Goal: Navigation & Orientation: Find specific page/section

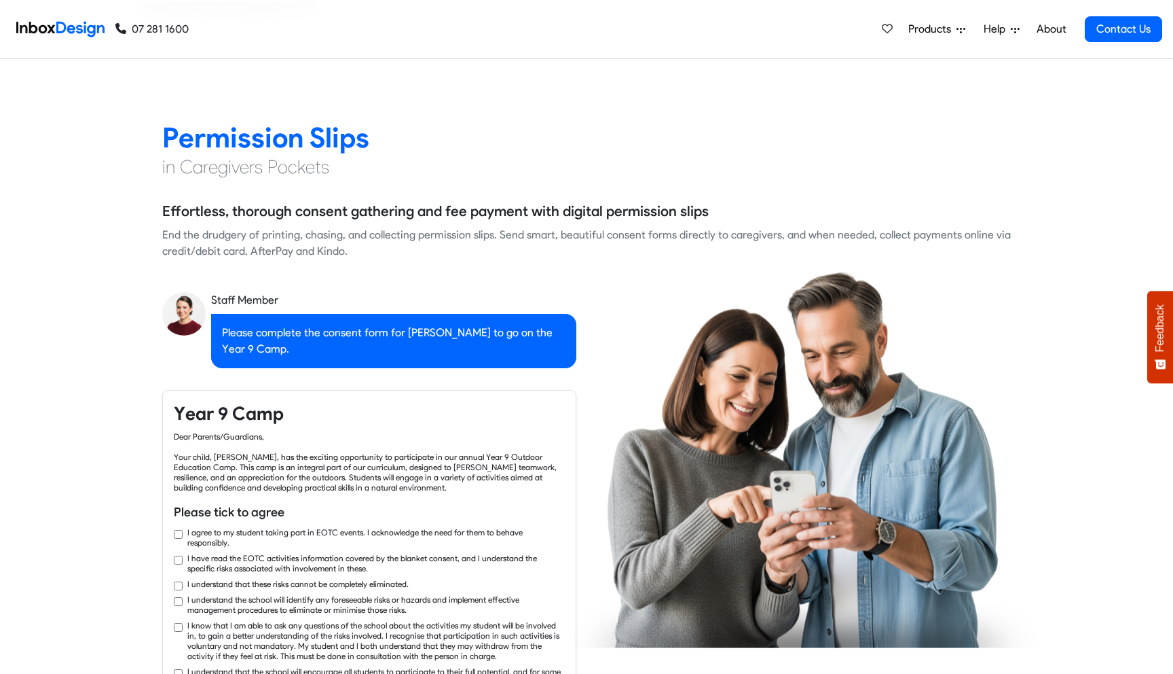
checkbox input "true"
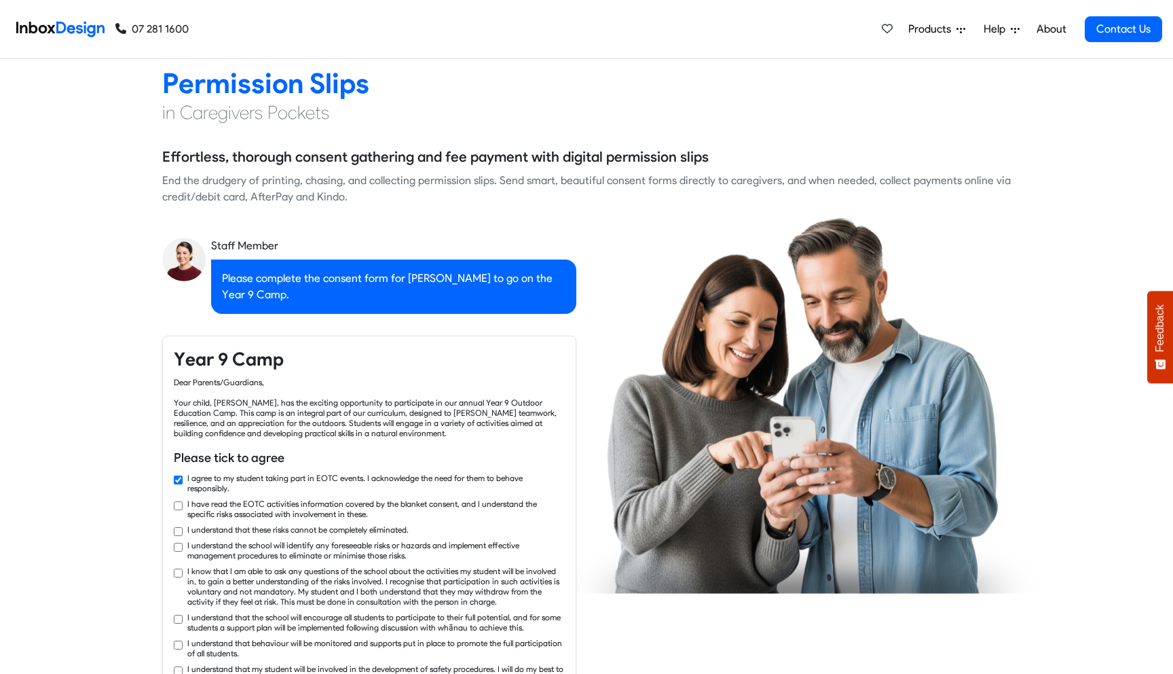
checkbox input "true"
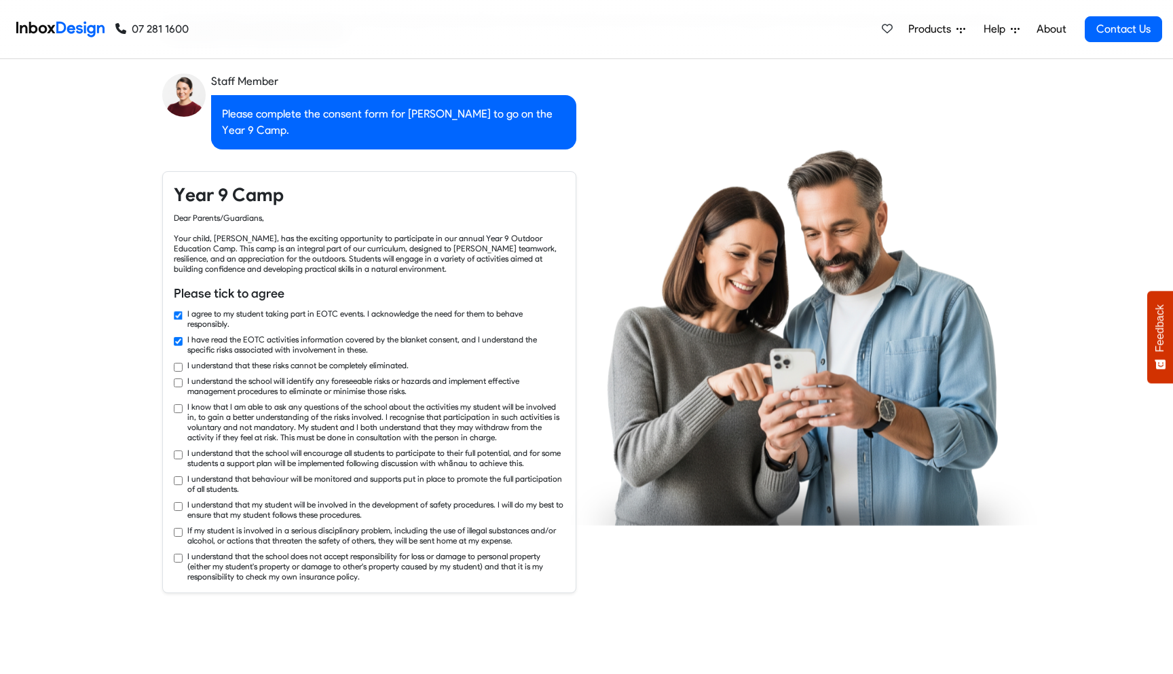
checkbox input "true"
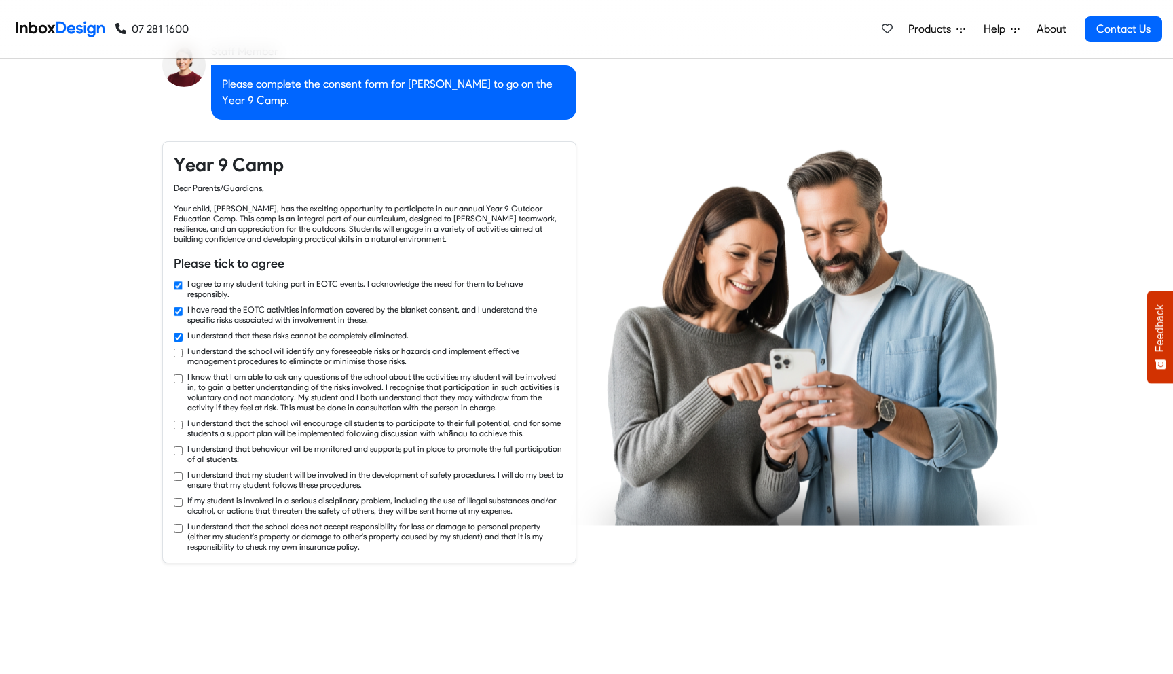
checkbox input "true"
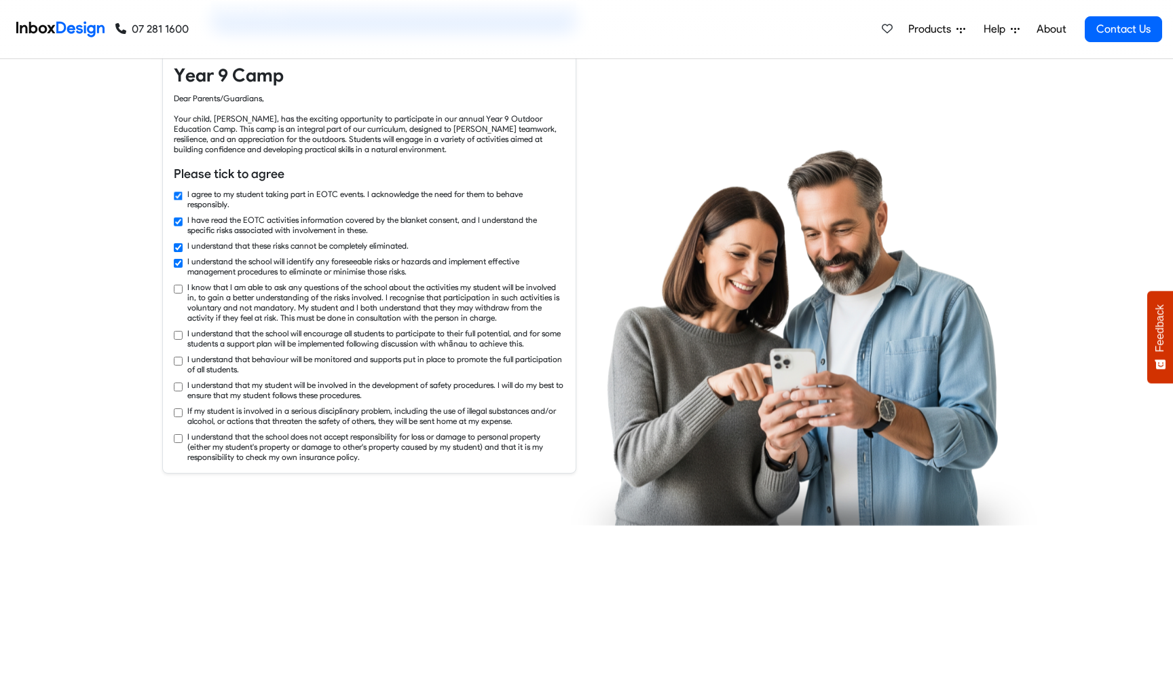
checkbox input "true"
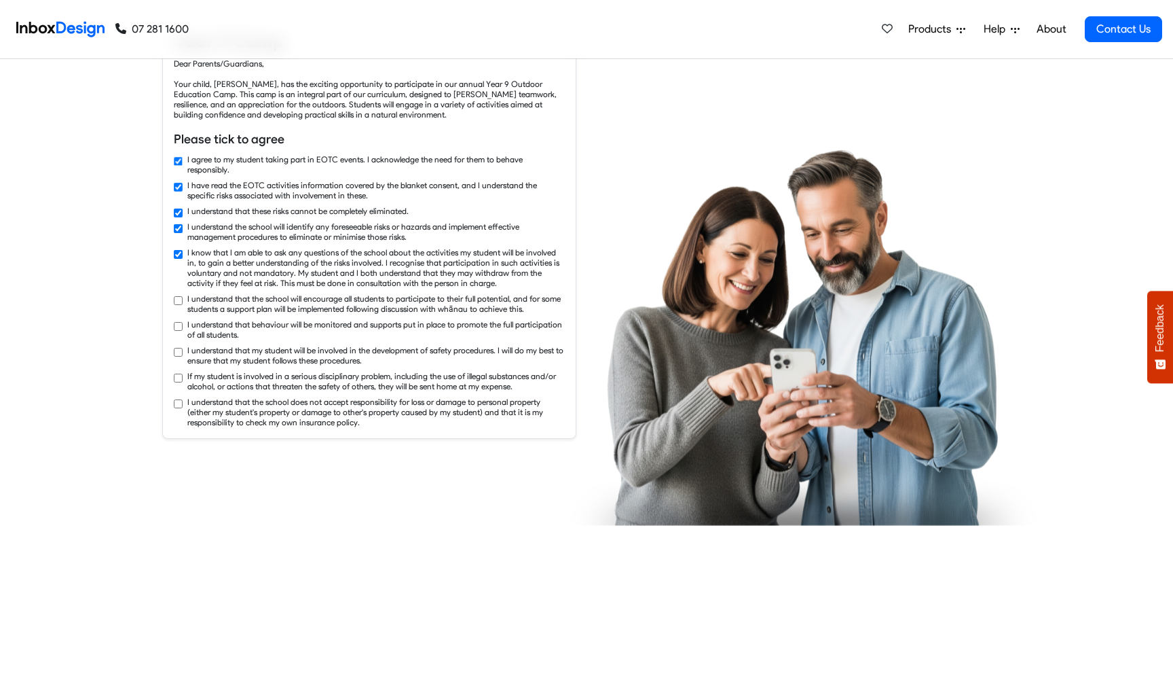
checkbox input "true"
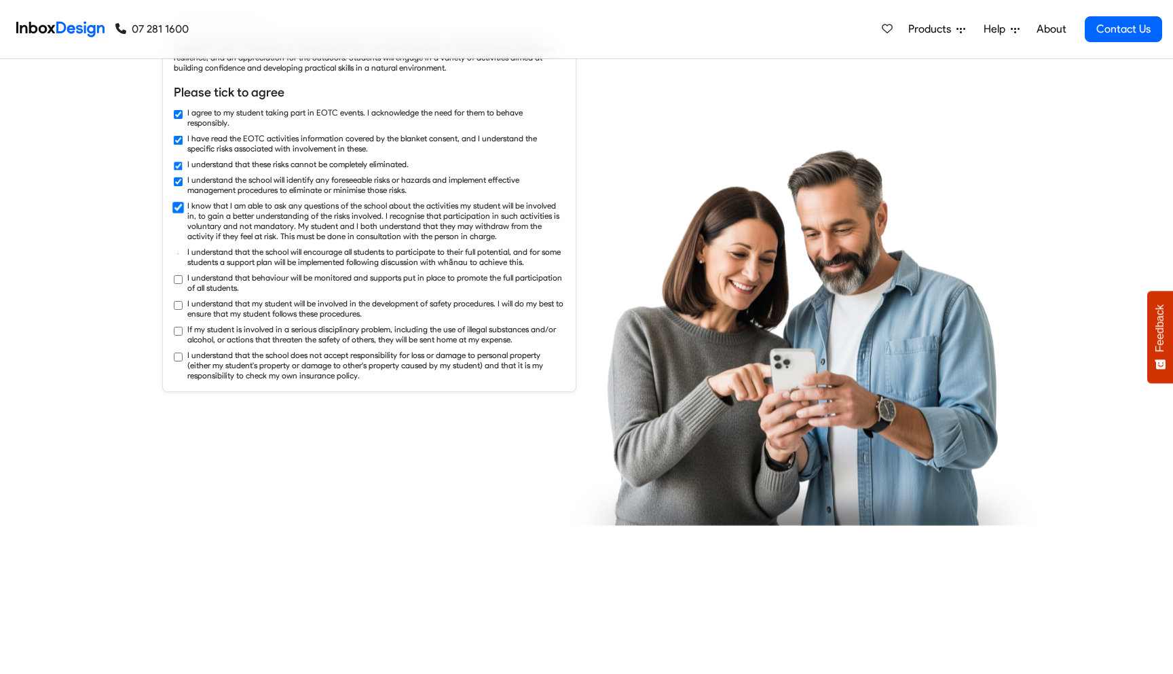
checkbox input "true"
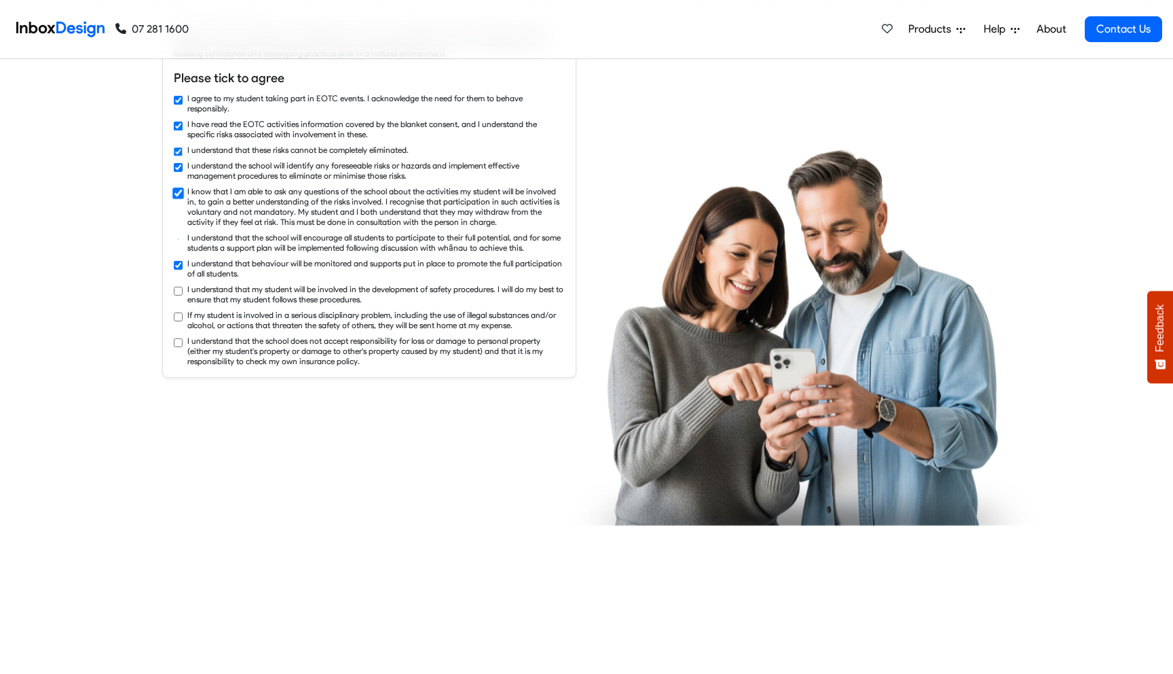
checkbox input "true"
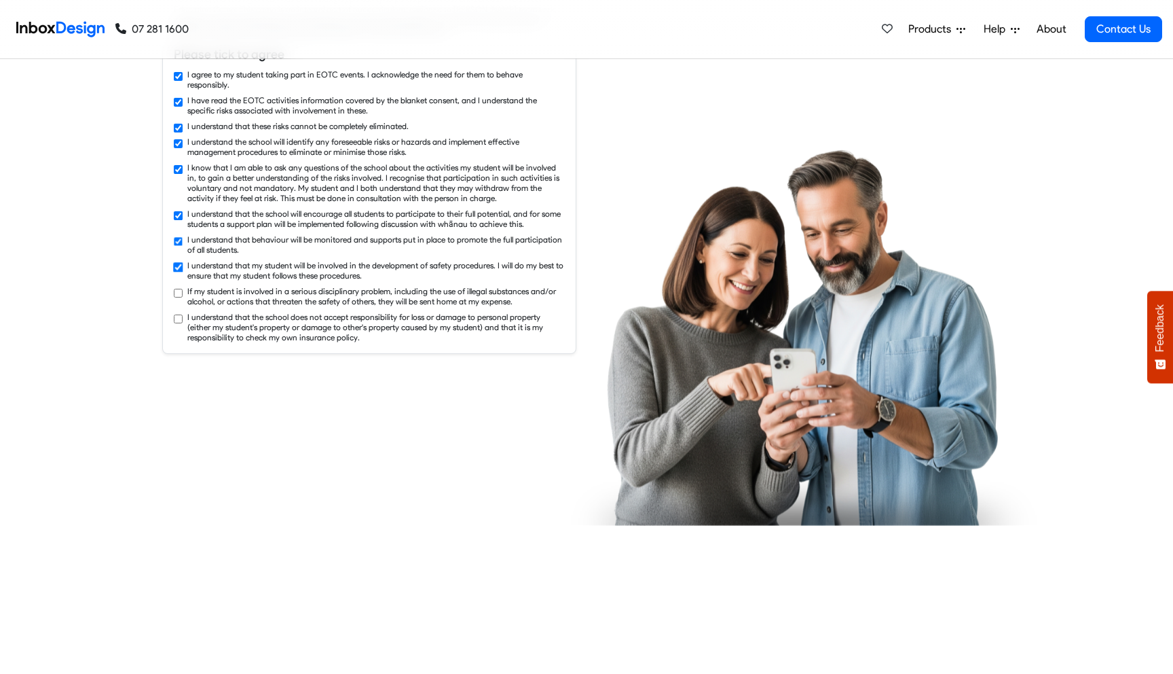
checkbox input "true"
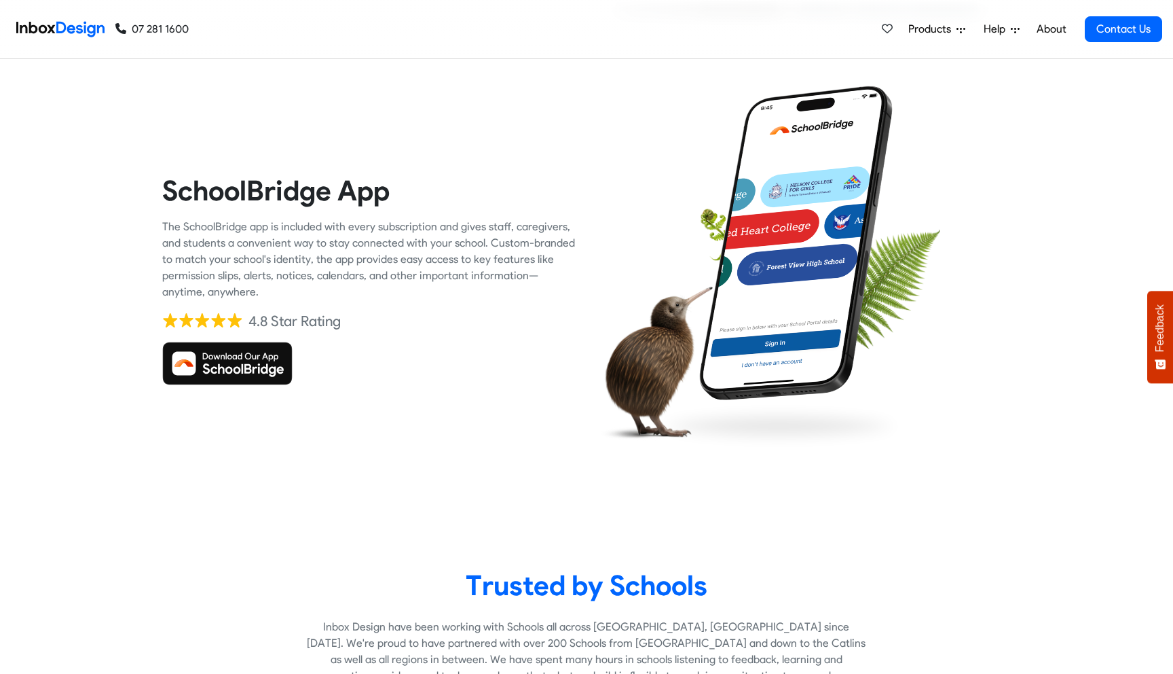
checkbox input "true"
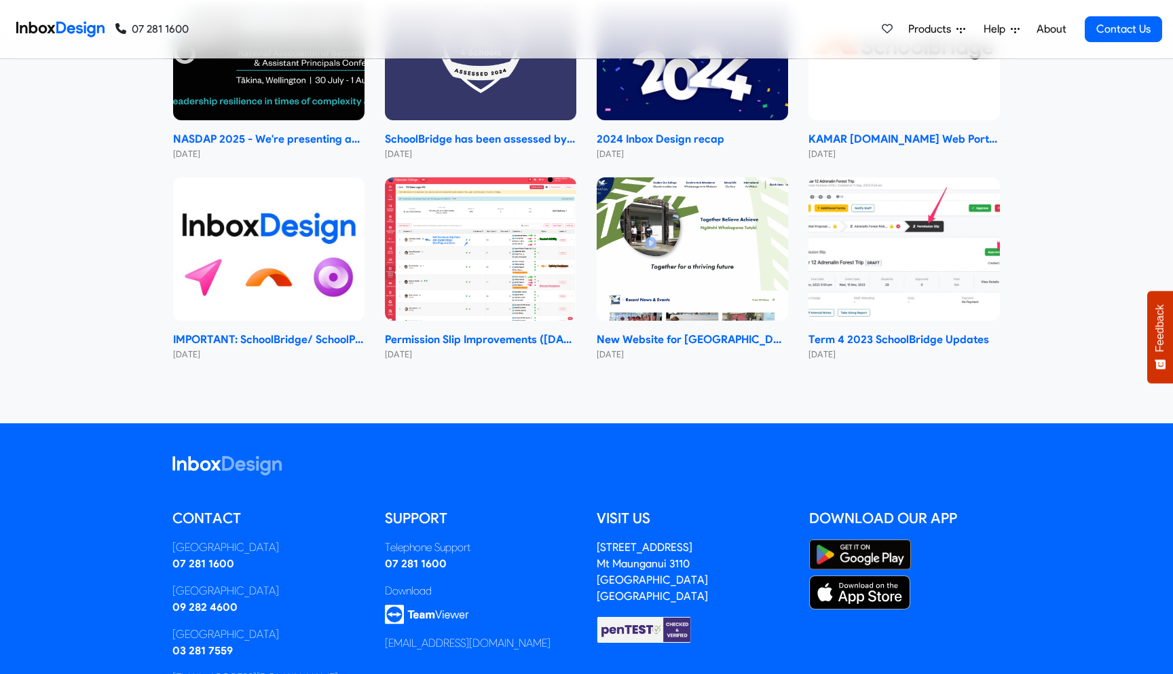
scroll to position [6779, 0]
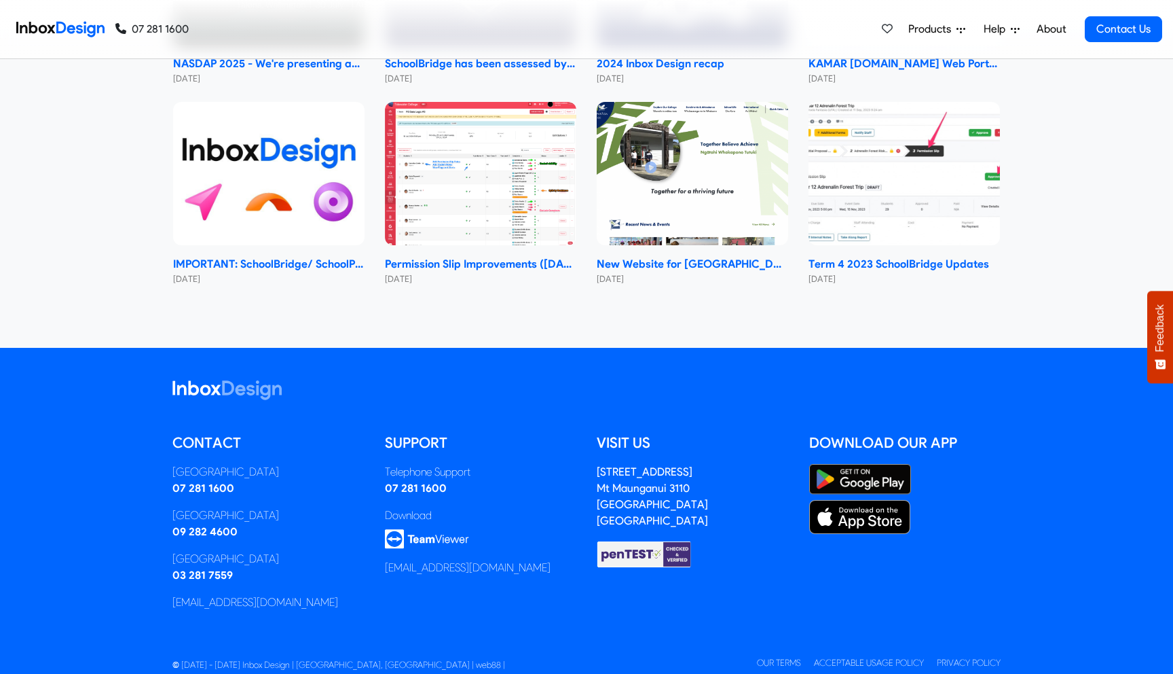
click at [400, 659] on span "© [DATE] - [DATE] Inbox Design | [GEOGRAPHIC_DATA], [GEOGRAPHIC_DATA] | web88 |" at bounding box center [338, 664] width 333 height 10
copy span "web88"
click at [507, 654] on iframe at bounding box center [592, 664] width 170 height 20
click at [357, 659] on span "© [DATE] - [DATE] Inbox Design | [GEOGRAPHIC_DATA], [GEOGRAPHIC_DATA] | web88 |" at bounding box center [338, 664] width 333 height 10
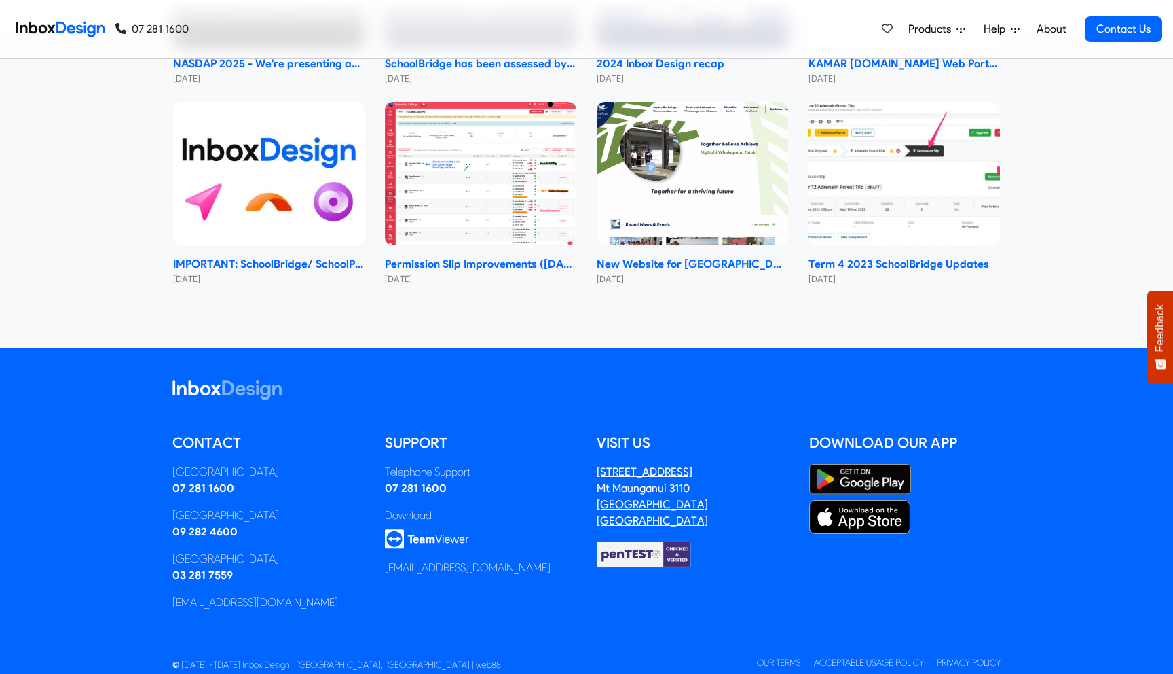
click at [620, 465] on address "[STREET_ADDRESS]" at bounding box center [652, 496] width 111 height 62
